Goal: Information Seeking & Learning: Learn about a topic

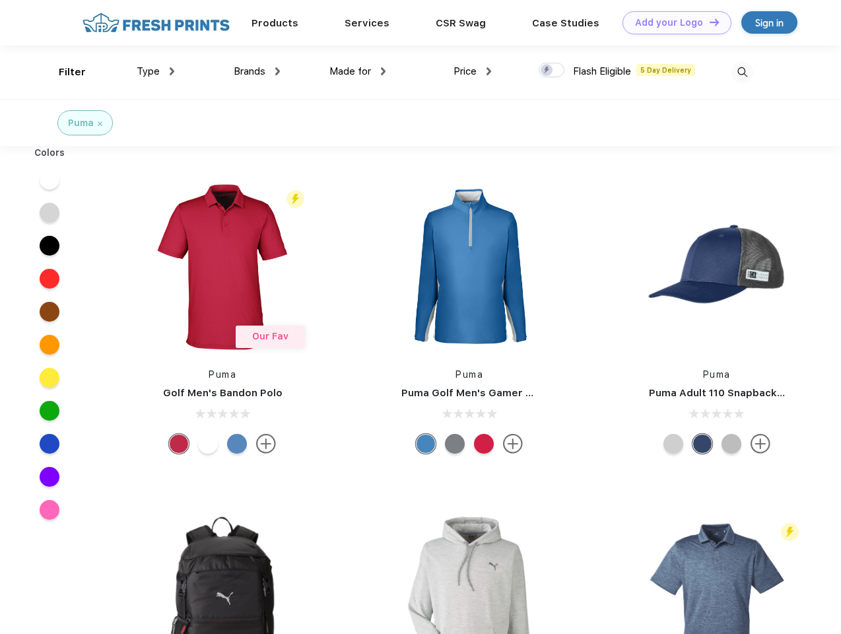
click at [672, 22] on link "Add your Logo Design Tool" at bounding box center [677, 22] width 109 height 23
click at [0, 0] on div "Design Tool" at bounding box center [0, 0] width 0 height 0
click at [708, 22] on link "Add your Logo Design Tool" at bounding box center [677, 22] width 109 height 23
click at [63, 72] on div "Filter" at bounding box center [72, 72] width 27 height 15
click at [156, 71] on span "Type" at bounding box center [148, 71] width 23 height 12
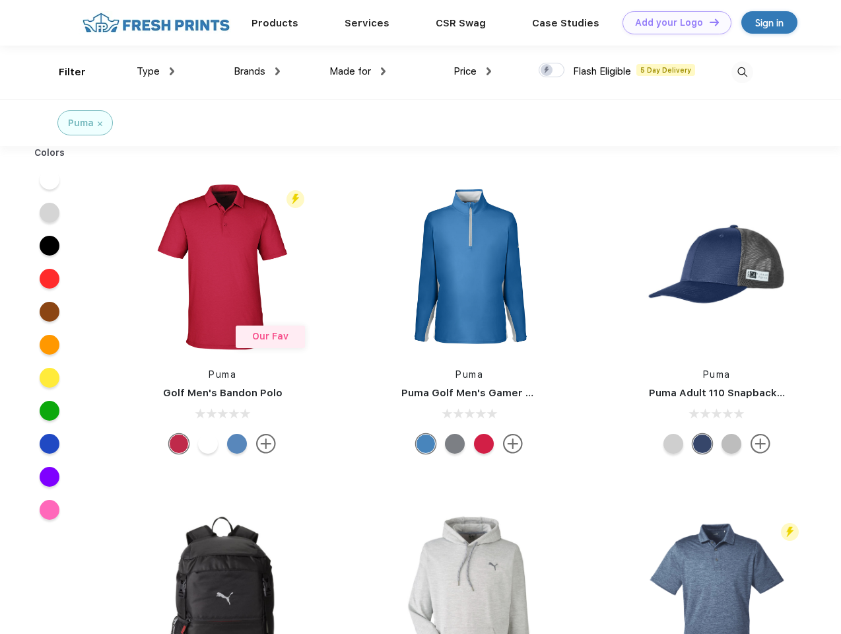
click at [257, 71] on span "Brands" at bounding box center [250, 71] width 32 height 12
click at [358, 71] on span "Made for" at bounding box center [350, 71] width 42 height 12
click at [473, 71] on span "Price" at bounding box center [465, 71] width 23 height 12
click at [552, 71] on div at bounding box center [552, 70] width 26 height 15
click at [547, 71] on input "checkbox" at bounding box center [543, 66] width 9 height 9
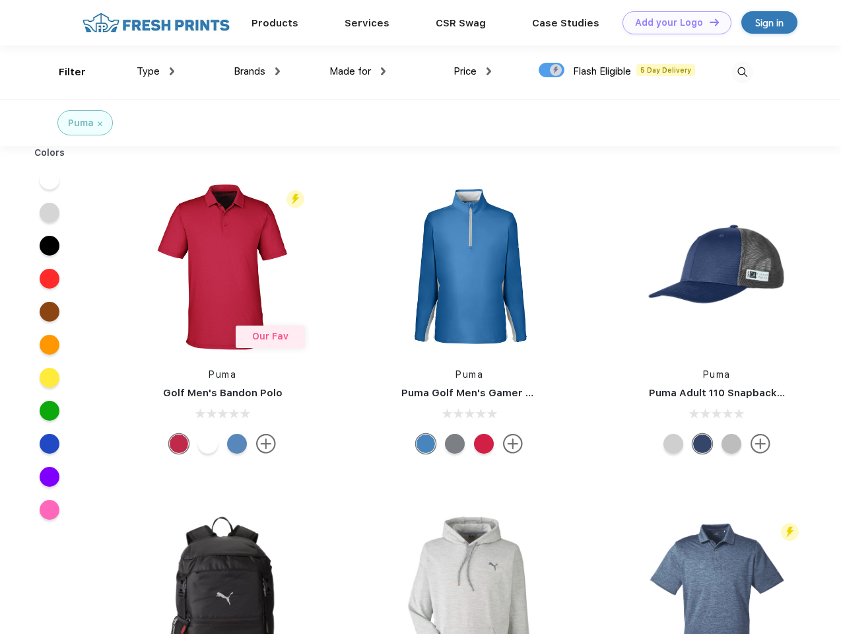
click at [742, 72] on img at bounding box center [743, 72] width 22 height 22
